Goal: Information Seeking & Learning: Learn about a topic

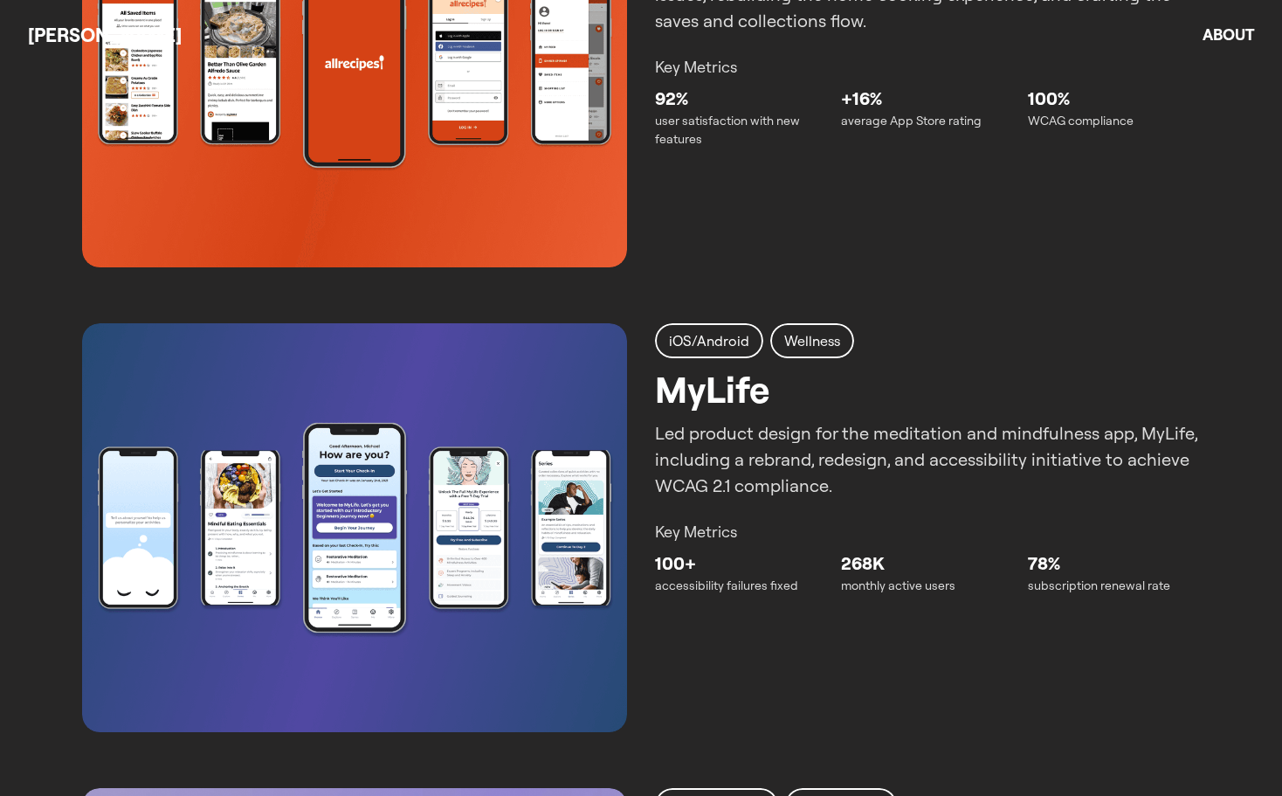
scroll to position [1631, 0]
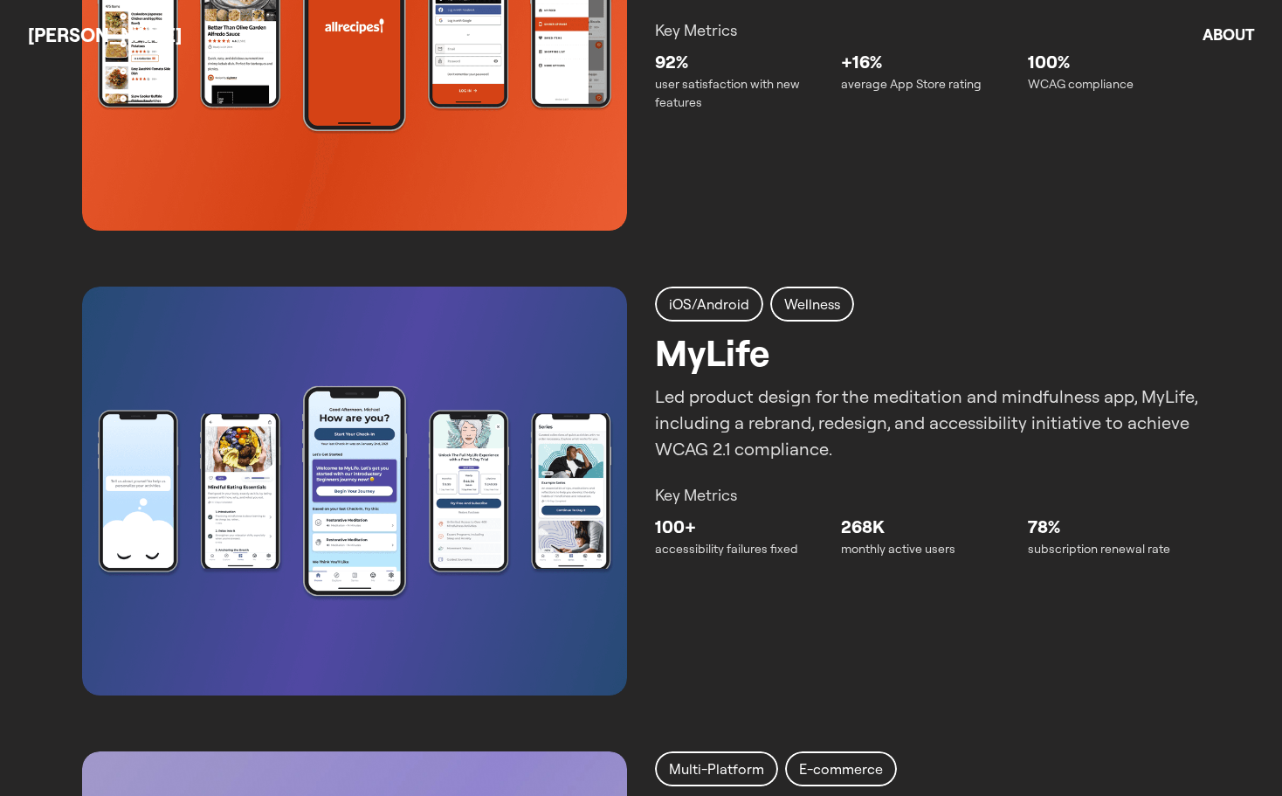
drag, startPoint x: 728, startPoint y: 159, endPoint x: 667, endPoint y: 162, distance: 61.2
click at [728, 161] on div "iOS/Android Food AR Dinner Spinner Redesigned the AR mobile cooking app, solvin…" at bounding box center [641, 26] width 1118 height 409
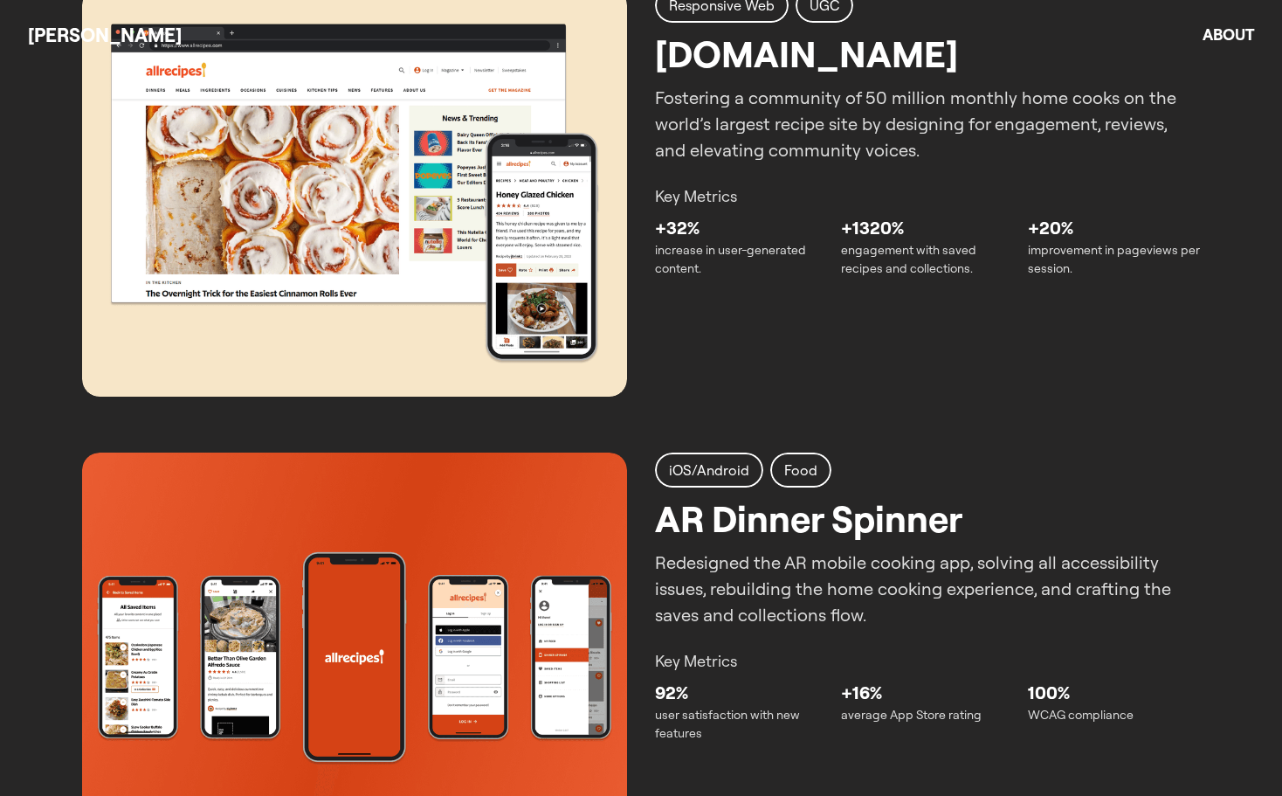
scroll to position [932, 0]
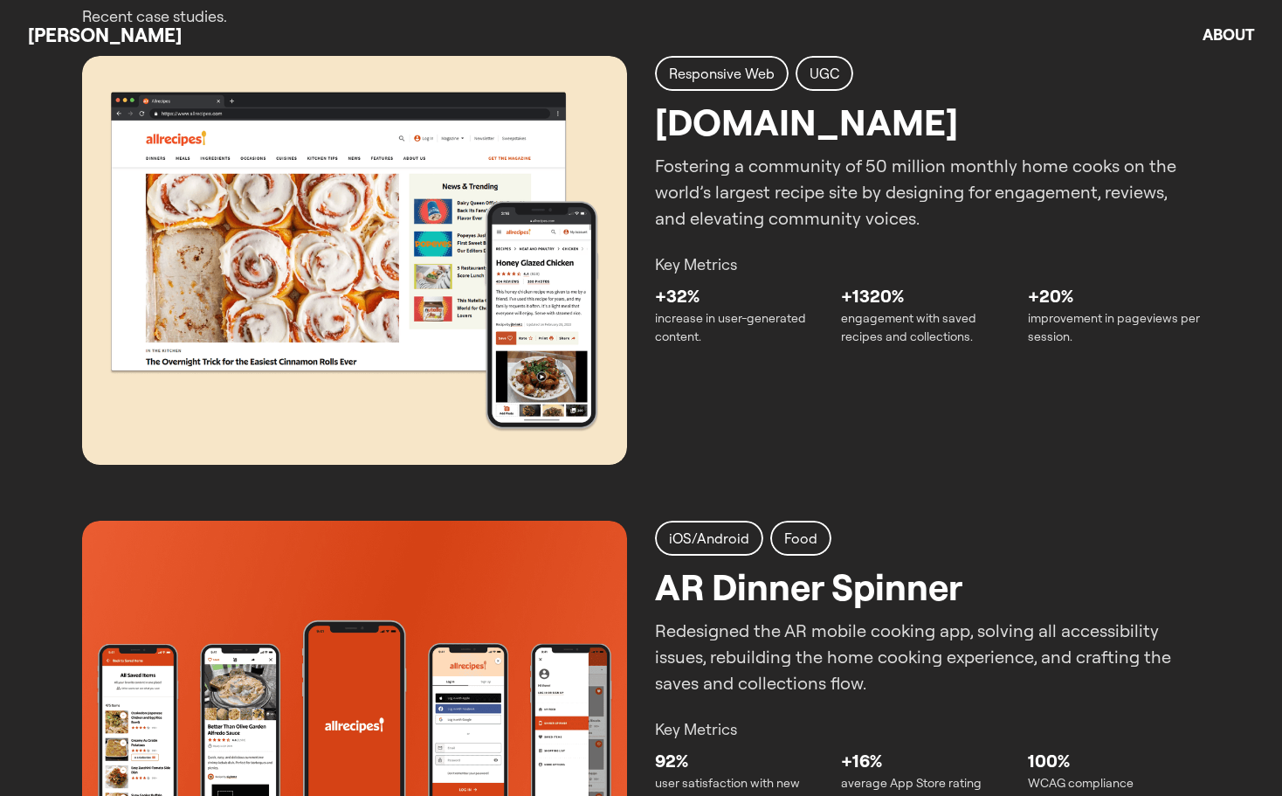
drag, startPoint x: 695, startPoint y: 272, endPoint x: 702, endPoint y: 261, distance: 12.6
click at [696, 272] on p "Key Metrics" at bounding box center [927, 264] width 545 height 24
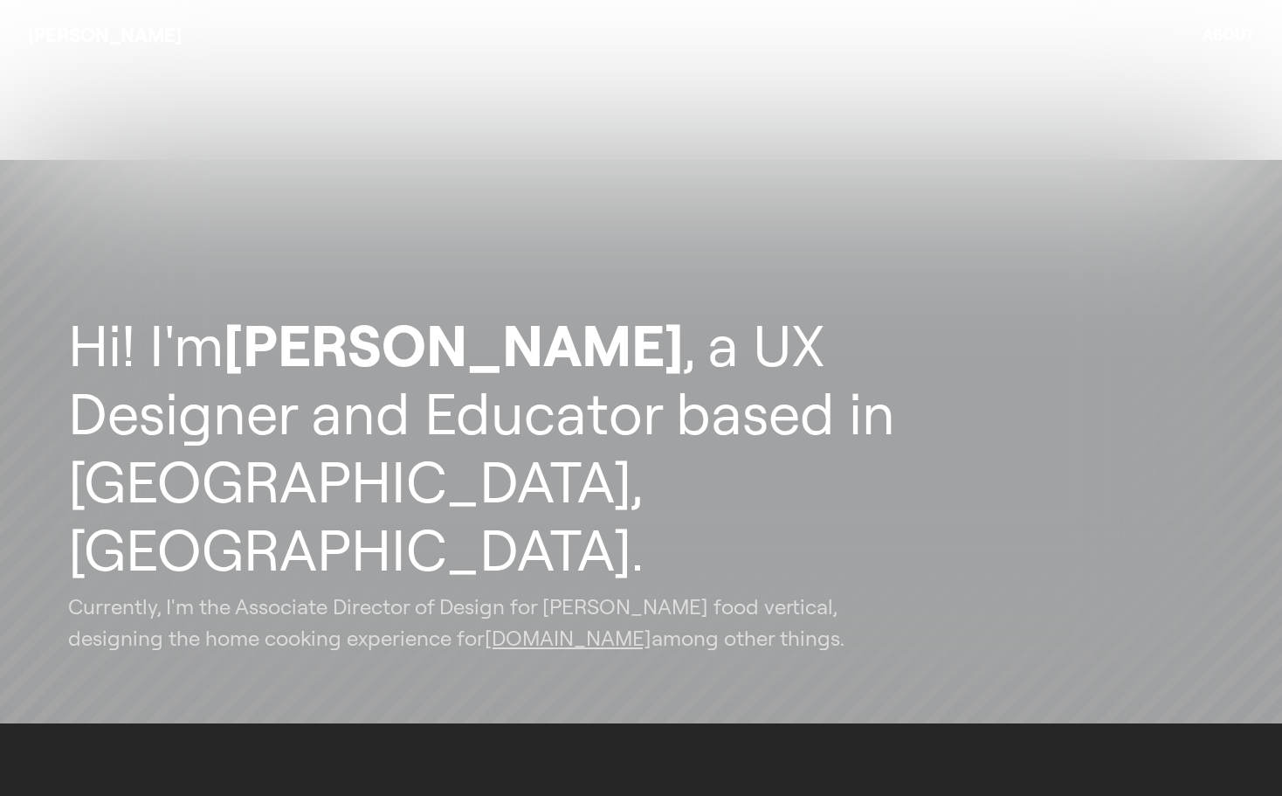
scroll to position [0, 0]
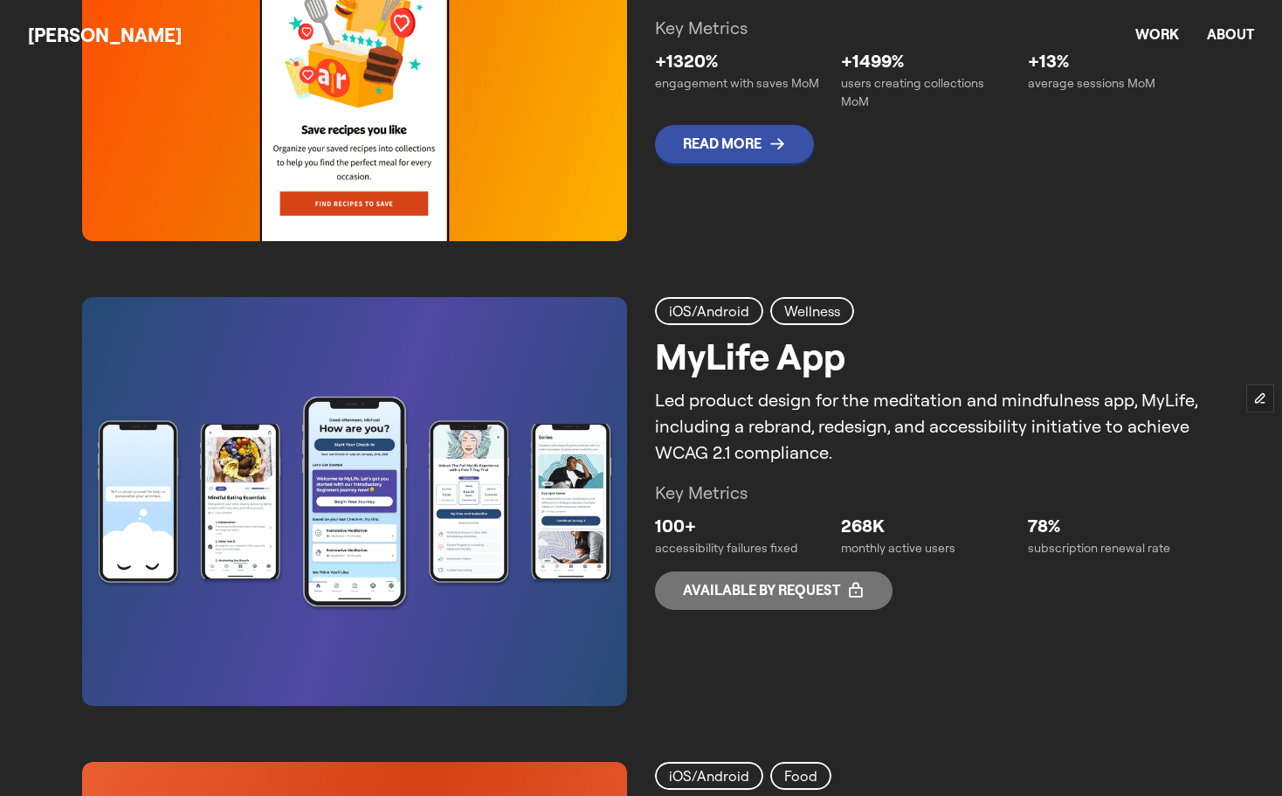
scroll to position [1281, 0]
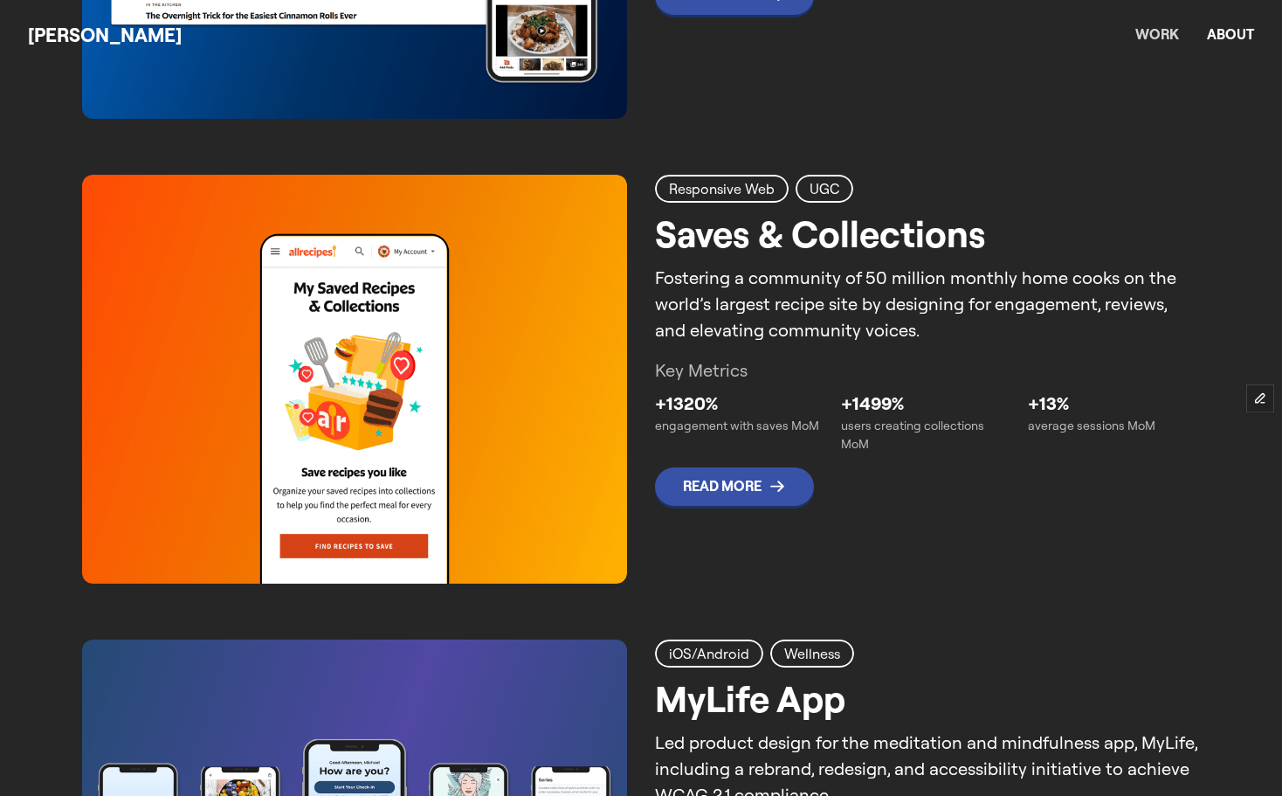
click at [1166, 38] on link "Work" at bounding box center [1158, 33] width 44 height 17
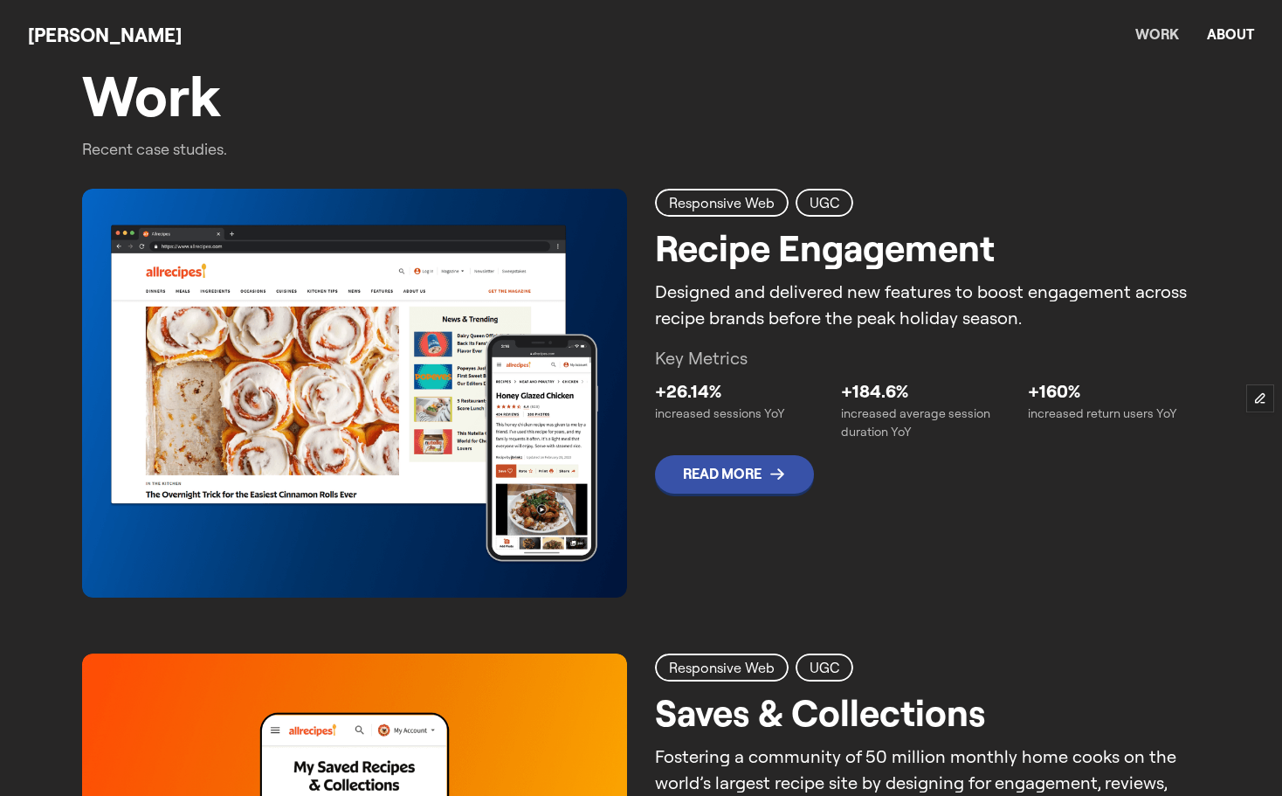
scroll to position [796, 0]
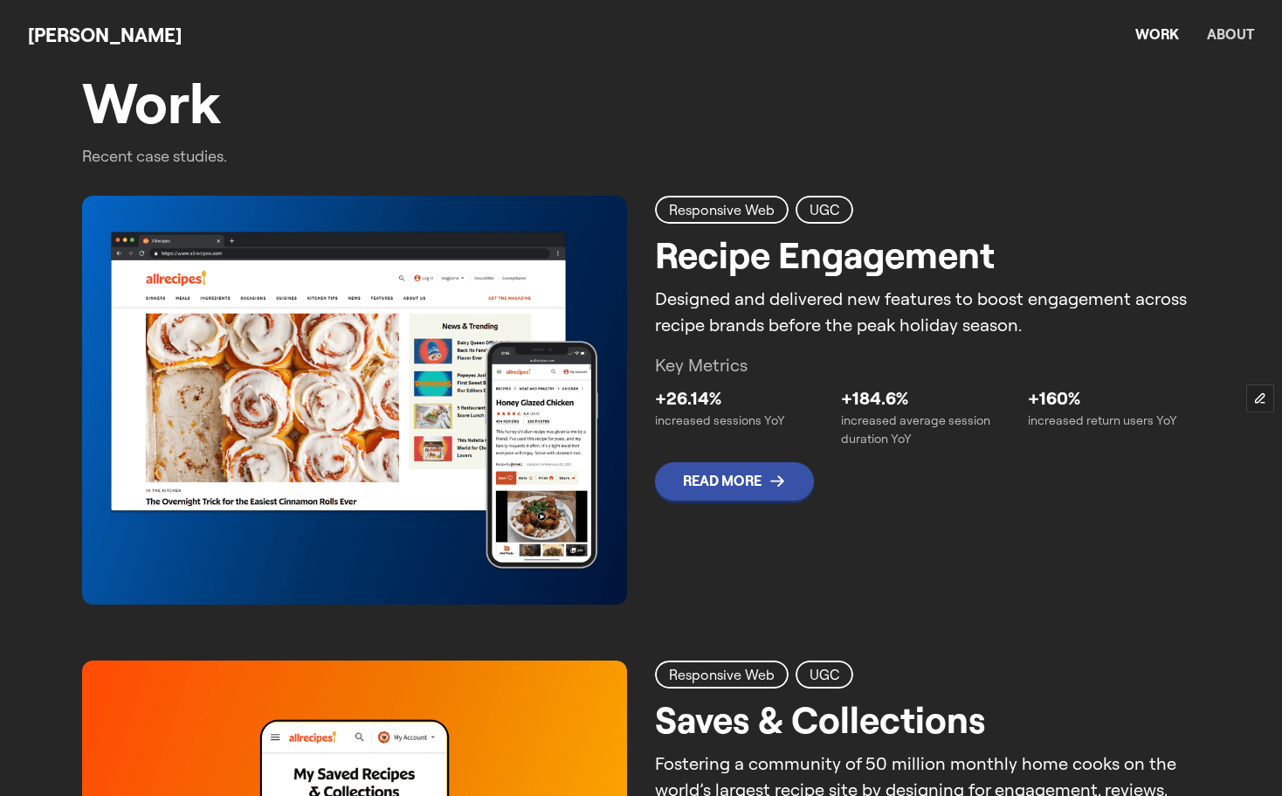
click at [1234, 32] on link "About" at bounding box center [1230, 33] width 47 height 17
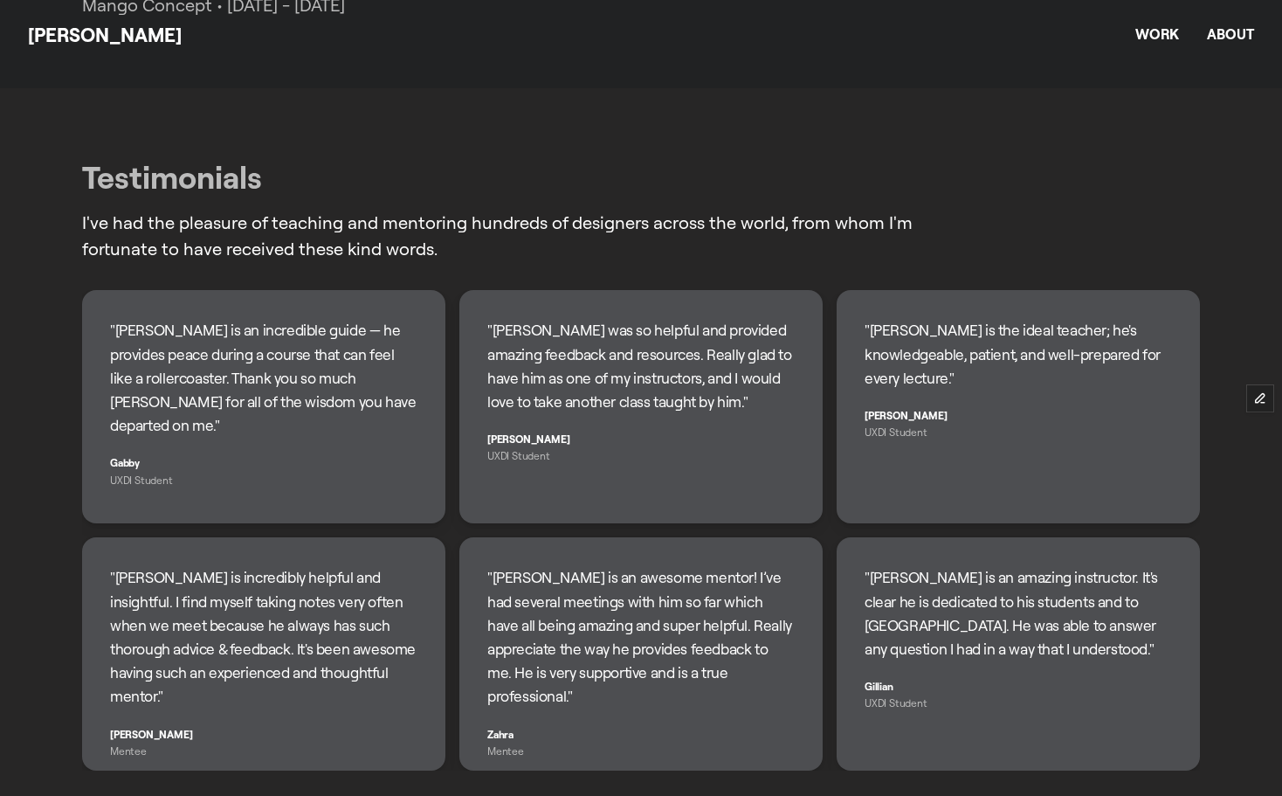
scroll to position [1514, 0]
click at [1140, 30] on link "Work" at bounding box center [1158, 33] width 44 height 17
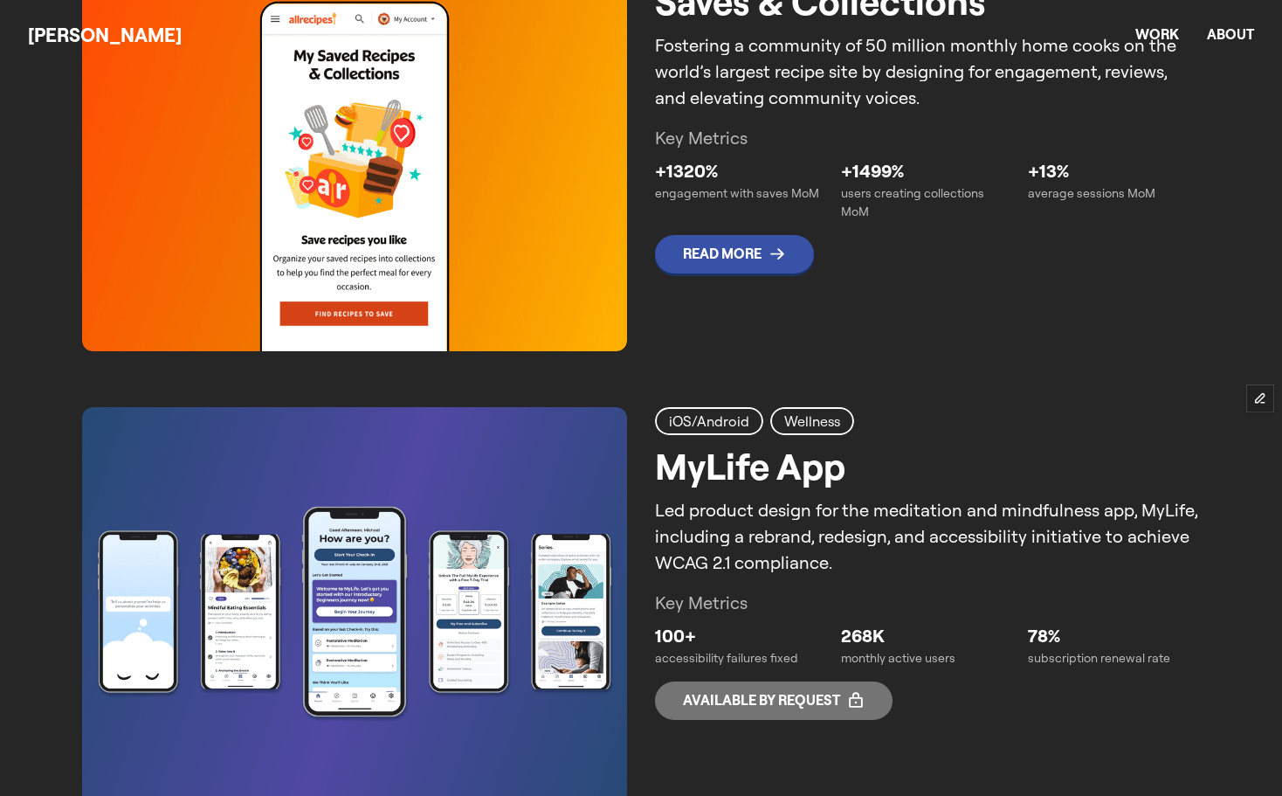
scroll to position [796, 0]
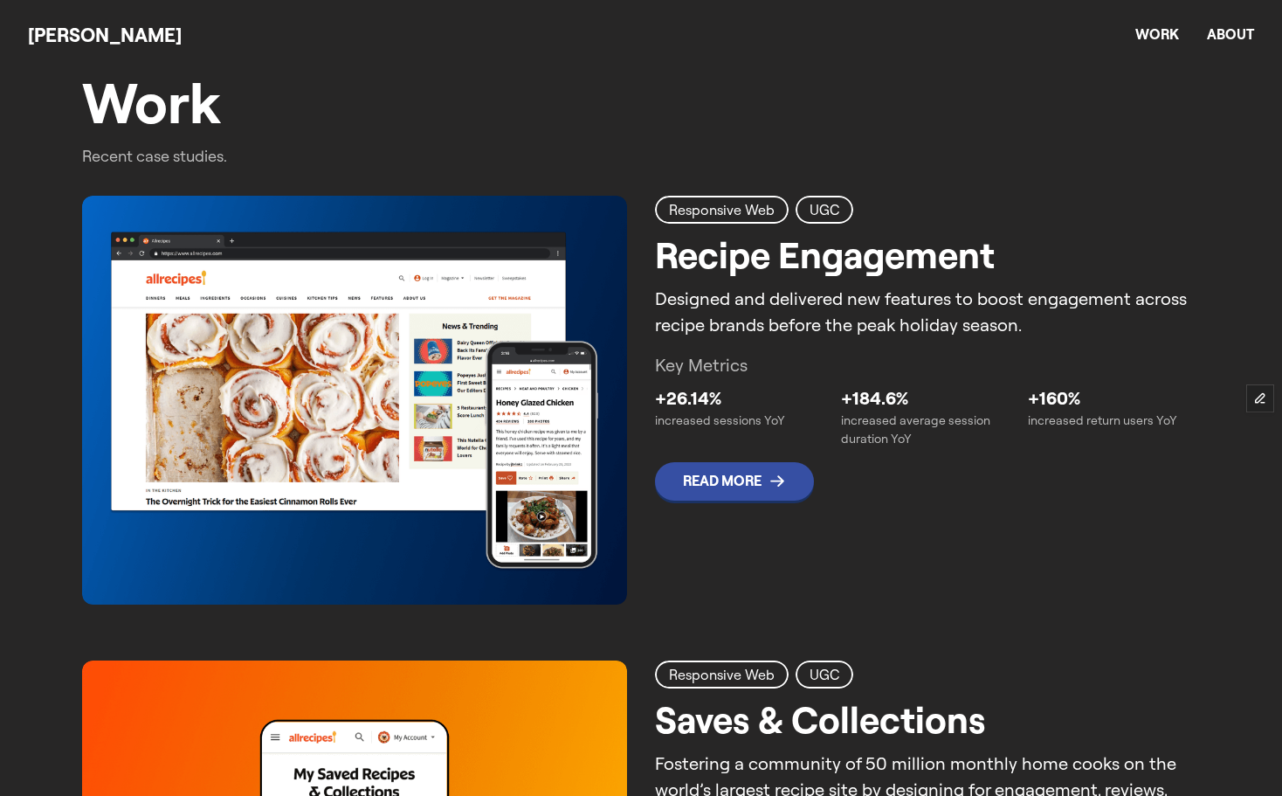
click at [727, 490] on span "Read More" at bounding box center [734, 481] width 159 height 38
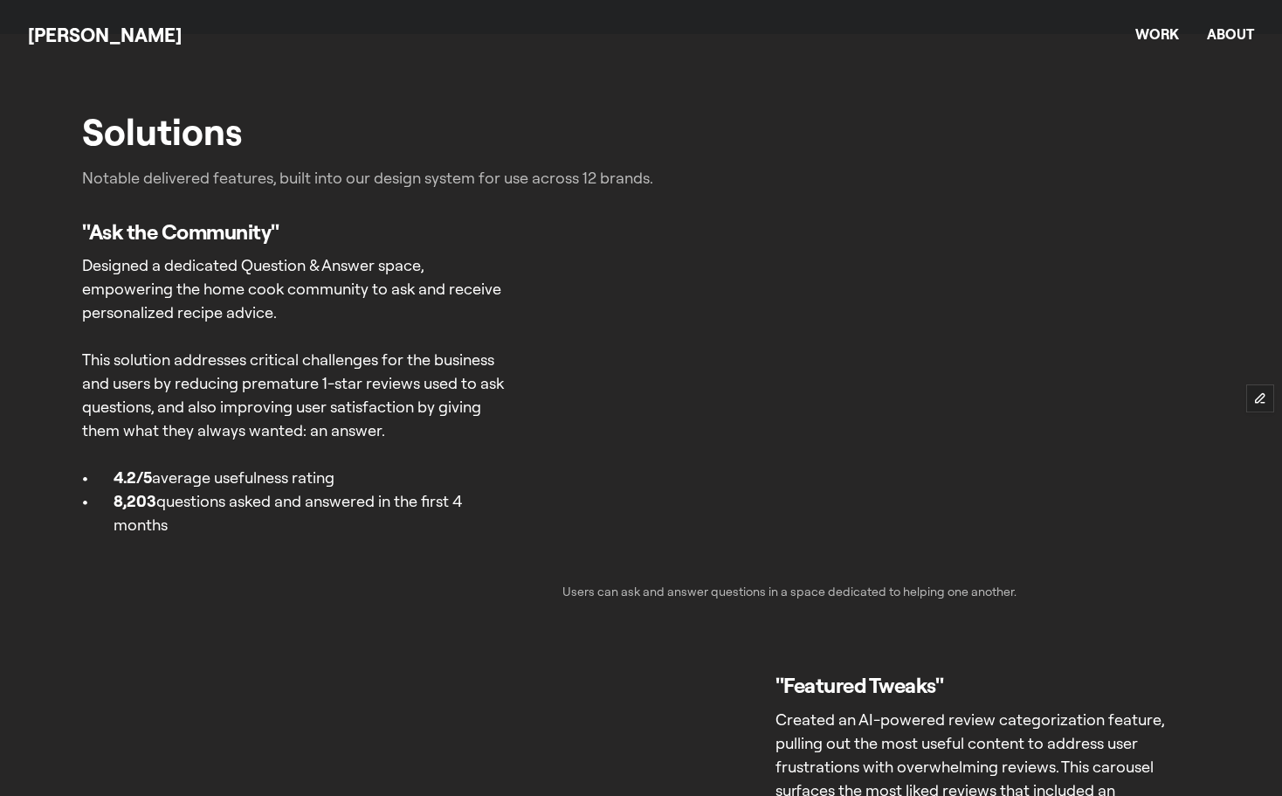
scroll to position [2330, 0]
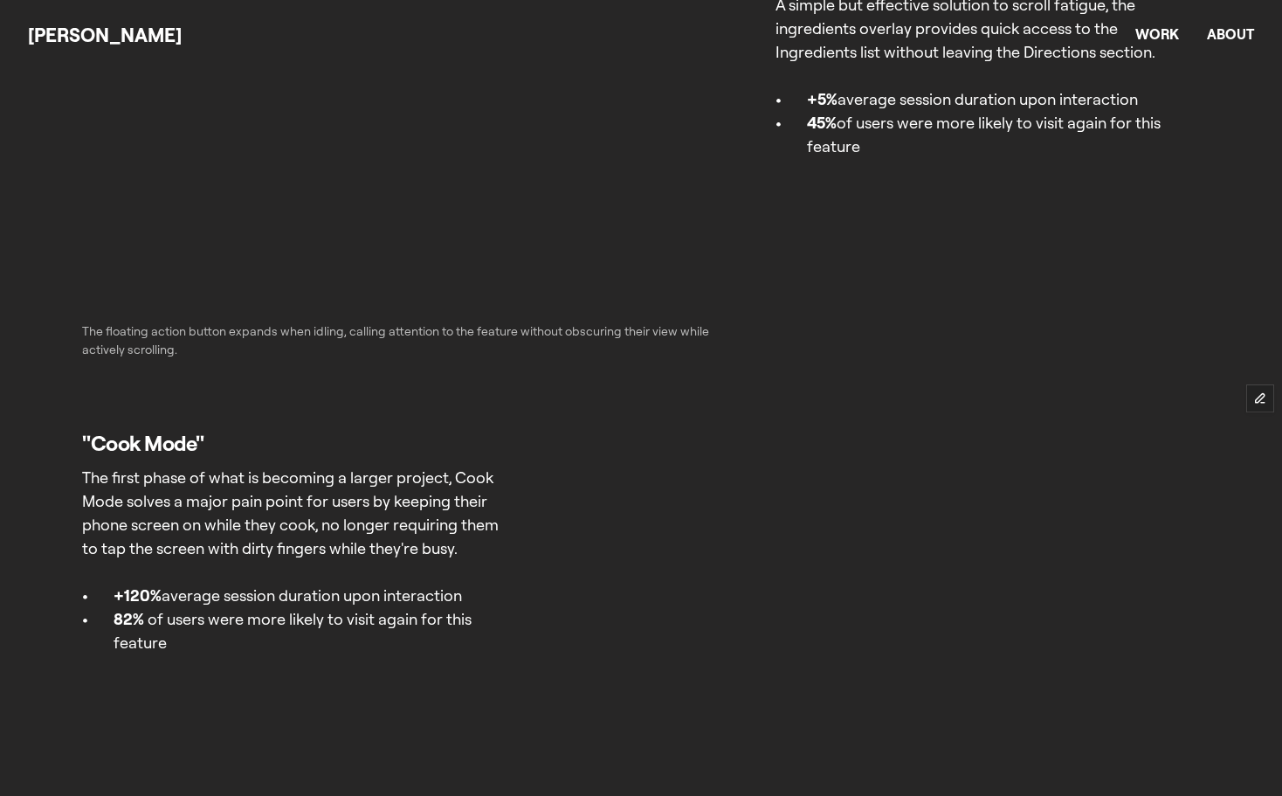
scroll to position [4892, 0]
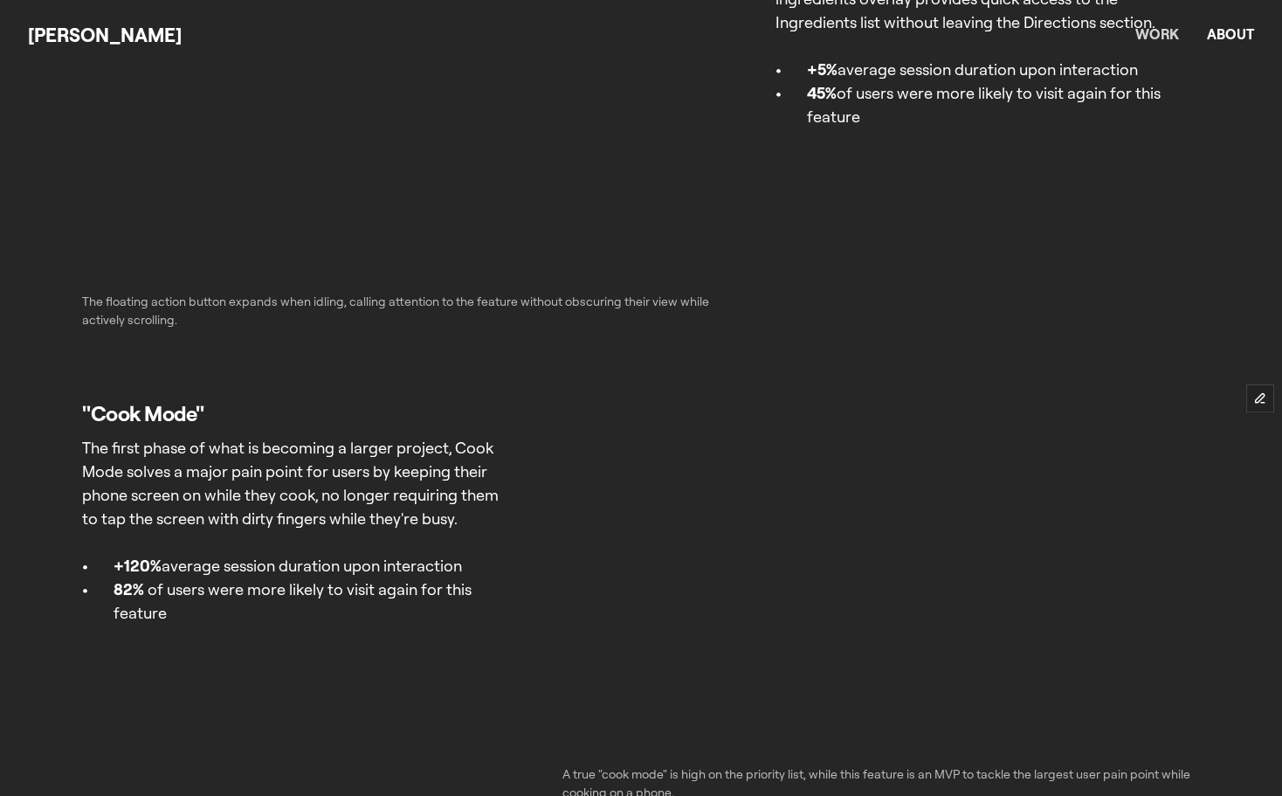
click at [1153, 35] on link "Work" at bounding box center [1158, 33] width 44 height 17
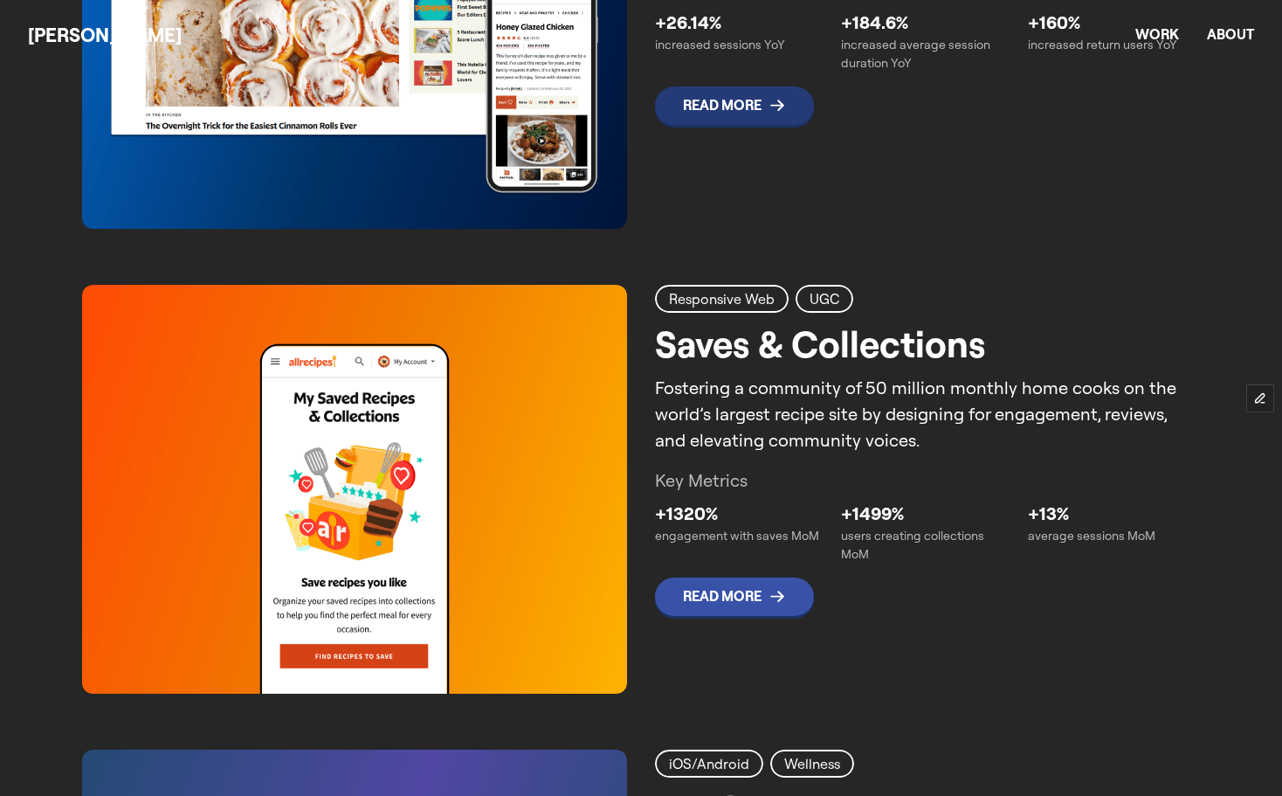
scroll to position [1261, 0]
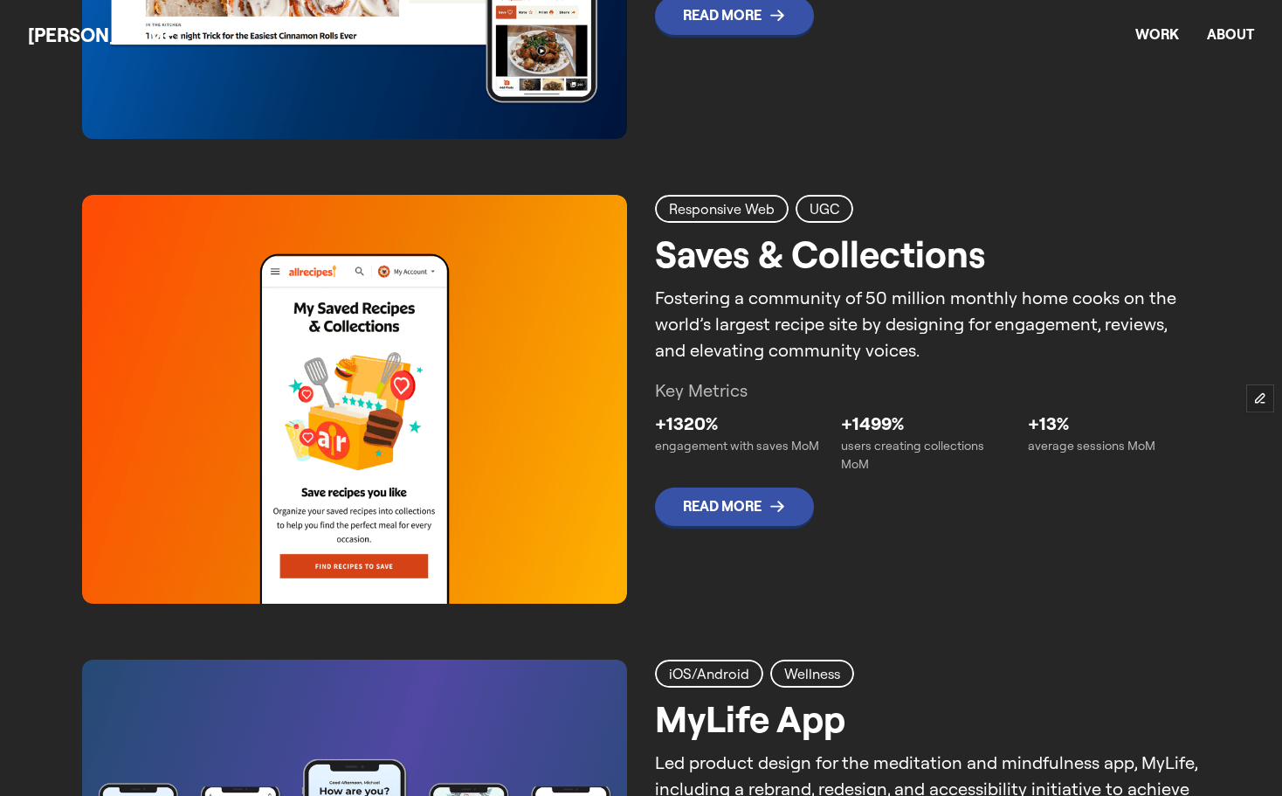
click at [571, 466] on img at bounding box center [354, 399] width 545 height 409
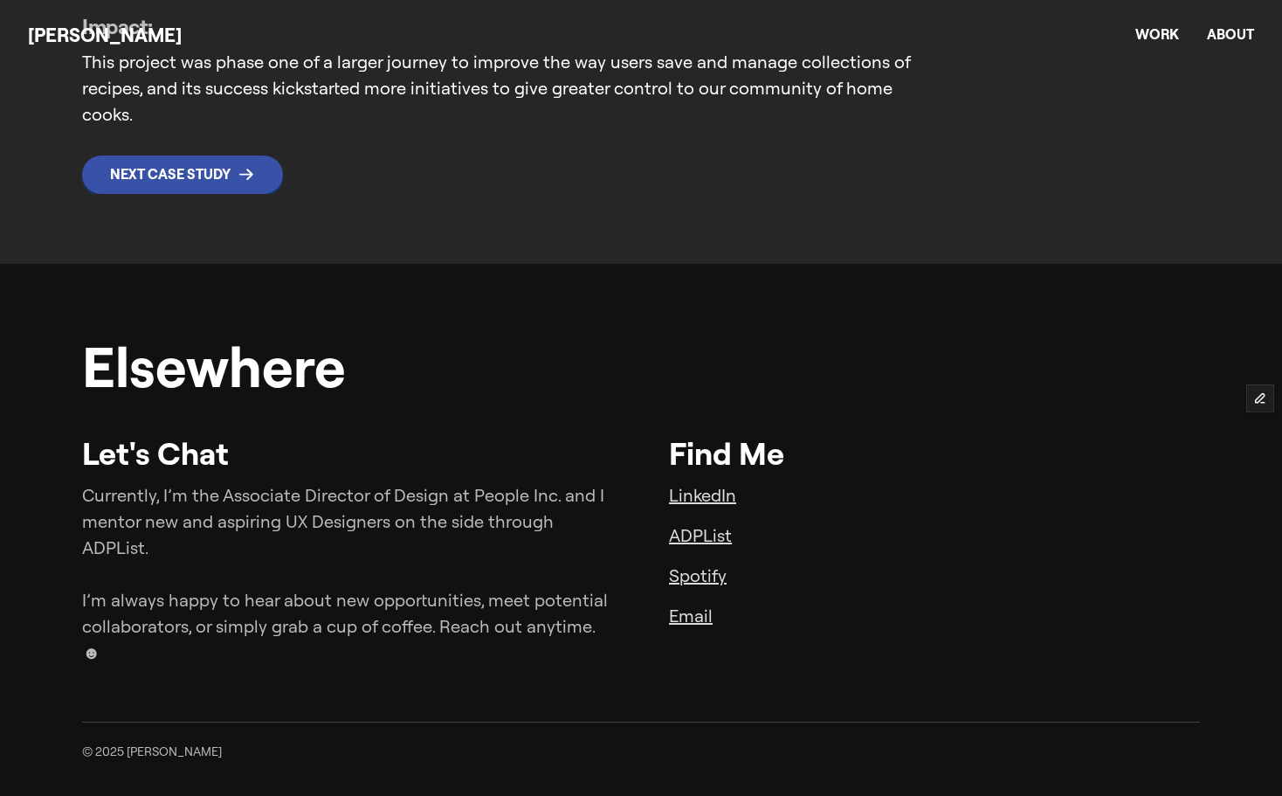
scroll to position [4043, 0]
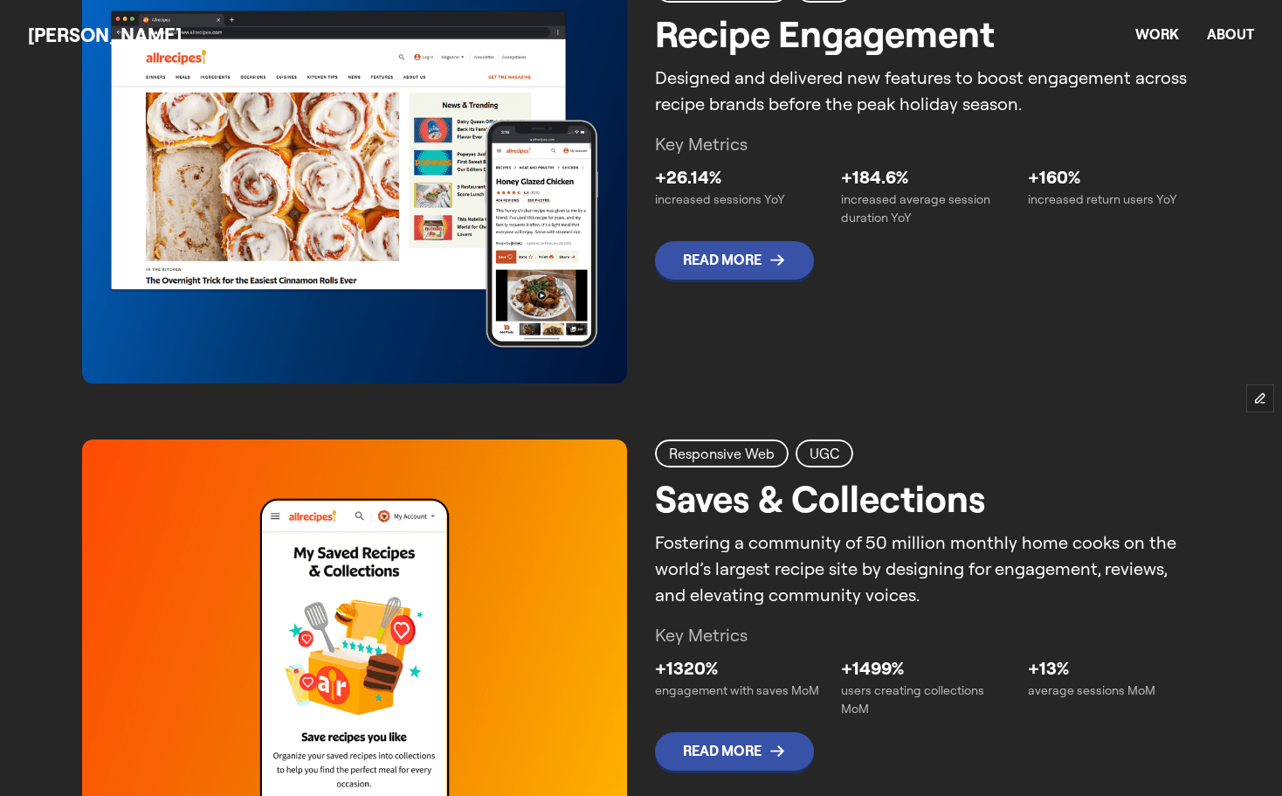
scroll to position [1048, 0]
